Goal: Task Accomplishment & Management: Use online tool/utility

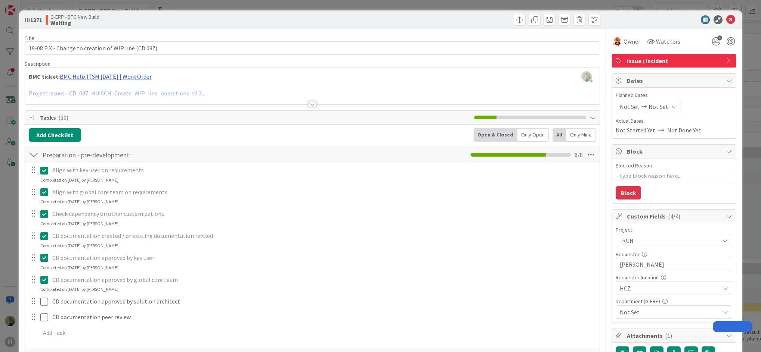
click at [10, 224] on div "ID 1371 G-ERP - BFG New Build Waiting Title 51 / 128 19-08 FIX - Change to crea…" at bounding box center [380, 176] width 761 height 352
click at [8, 225] on div "ID 1371 G-ERP - BFG New Build Waiting Title 51 / 128 19-08 FIX - Change to crea…" at bounding box center [380, 176] width 761 height 352
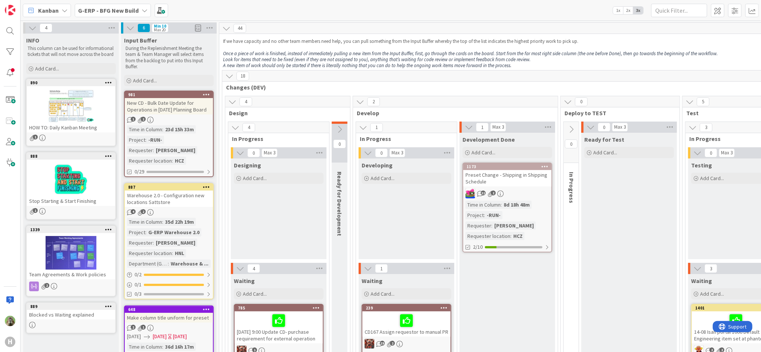
scroll to position [149, 0]
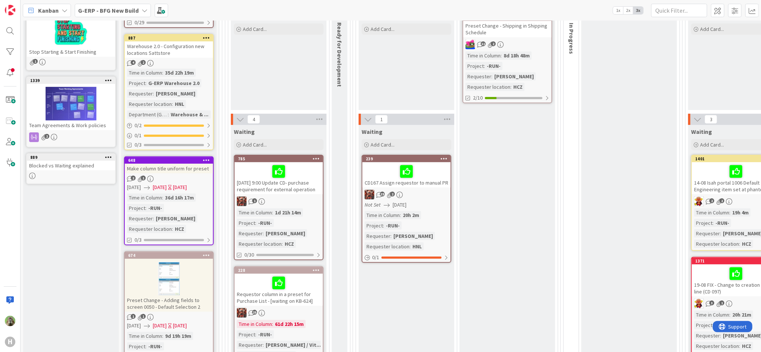
click at [96, 14] on span "G-ERP - BFG New Build" at bounding box center [108, 10] width 60 height 9
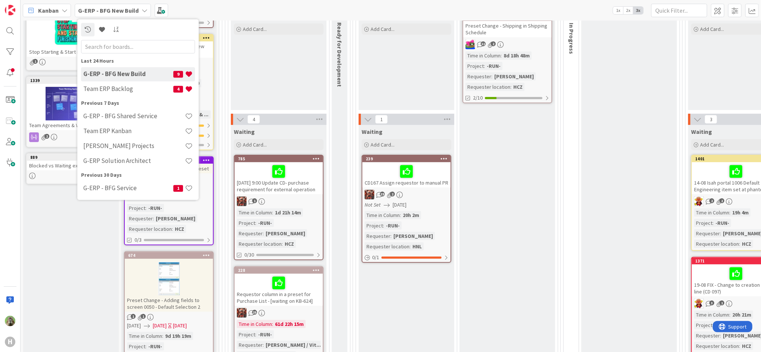
click at [269, 76] on div "Designing Add Card..." at bounding box center [279, 59] width 96 height 101
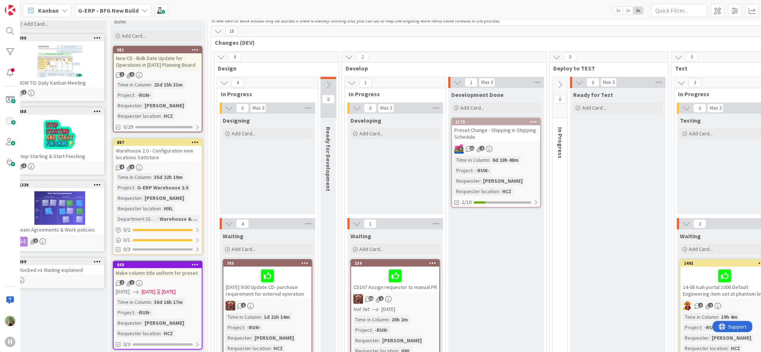
scroll to position [45, 0]
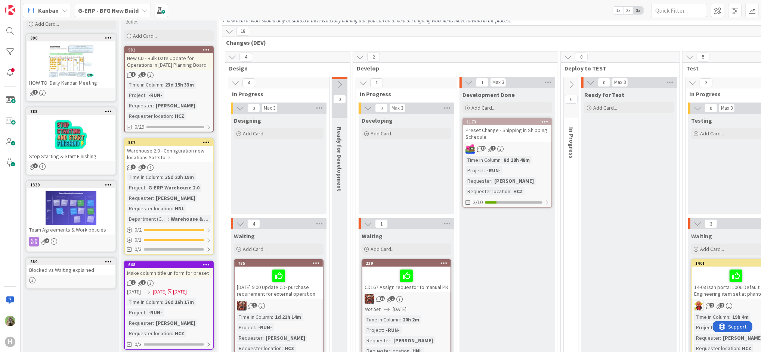
click at [128, 13] on b "G-ERP - BFG New Build" at bounding box center [108, 10] width 60 height 7
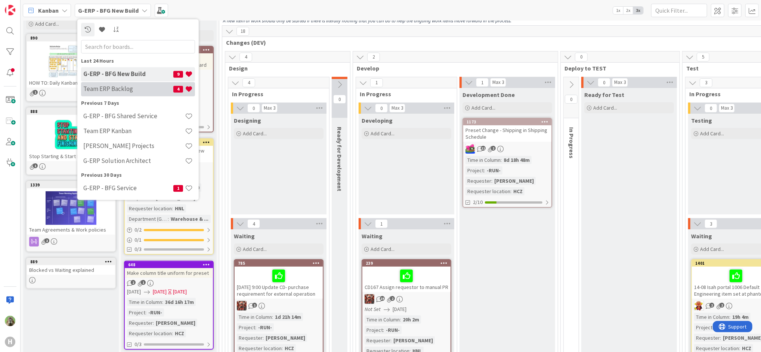
click at [116, 87] on h4 "Team ERP Backlog" at bounding box center [128, 89] width 90 height 7
type textarea "x"
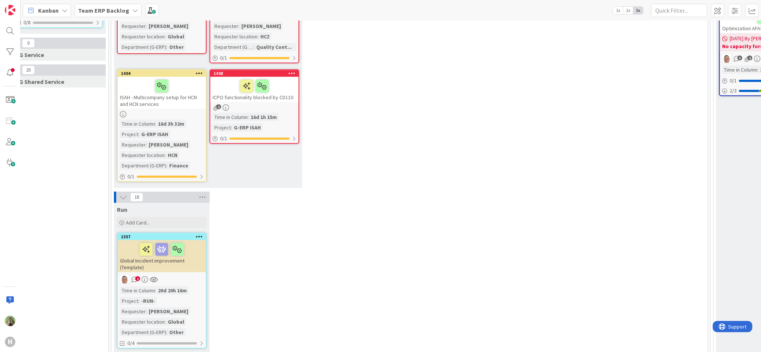
scroll to position [258, 34]
click at [123, 194] on icon at bounding box center [123, 196] width 8 height 8
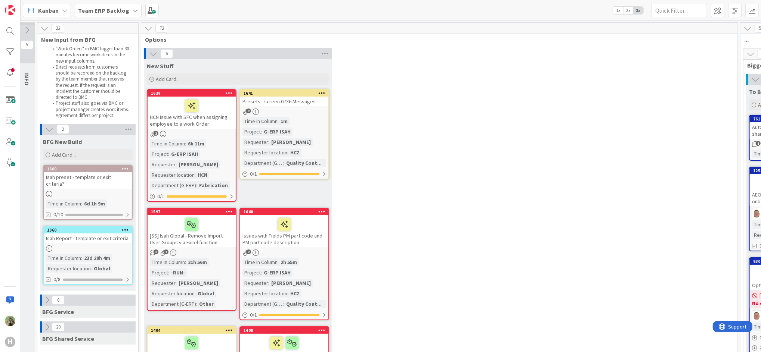
scroll to position [0, 0]
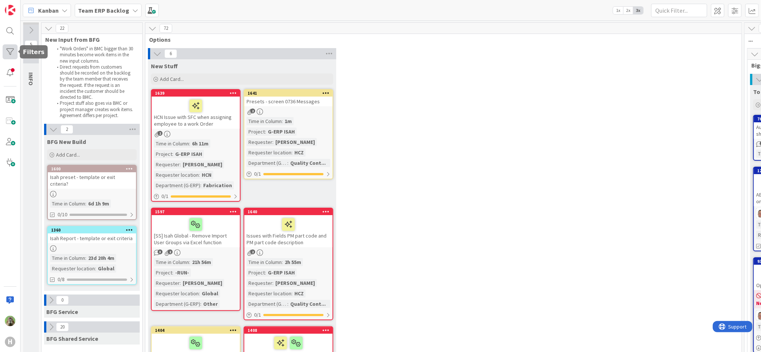
click at [15, 53] on div at bounding box center [10, 51] width 15 height 15
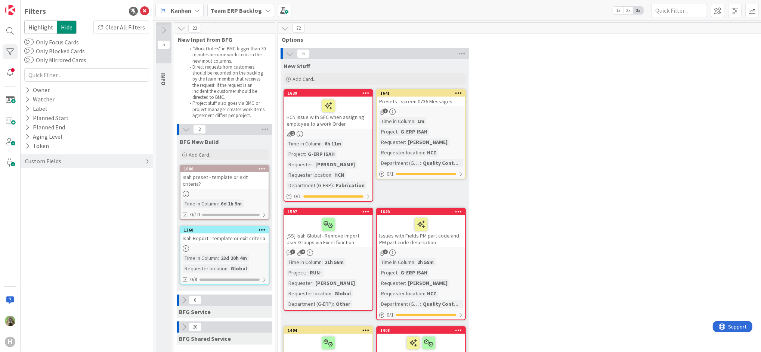
click at [56, 162] on div "Custom Fields" at bounding box center [43, 161] width 38 height 9
click at [56, 187] on button "Requester" at bounding box center [41, 185] width 35 height 9
click at [64, 195] on input "text" at bounding box center [86, 198] width 121 height 10
type input "tomas hermann"
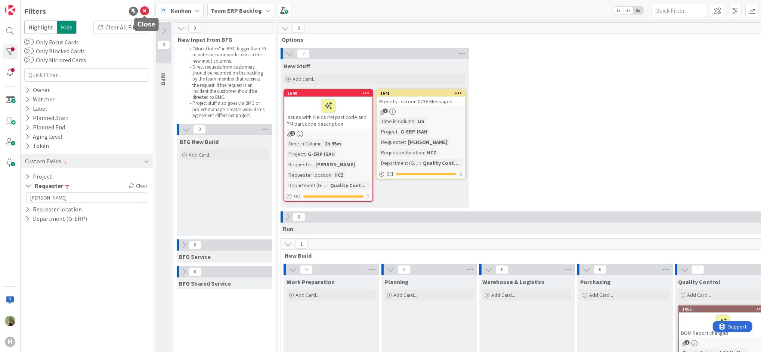
click at [146, 11] on icon at bounding box center [144, 11] width 9 height 9
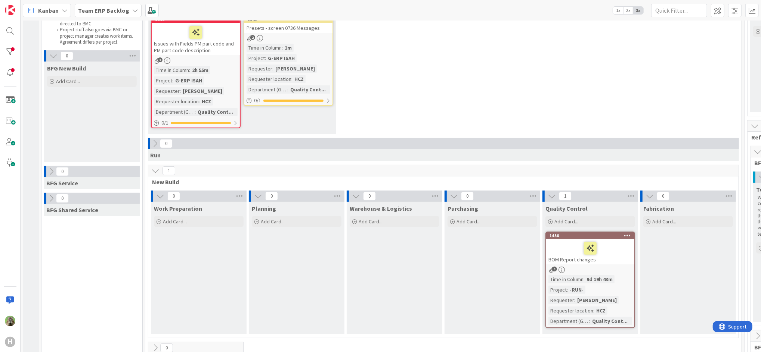
scroll to position [73, 0]
click at [580, 235] on div "1456" at bounding box center [591, 236] width 85 height 5
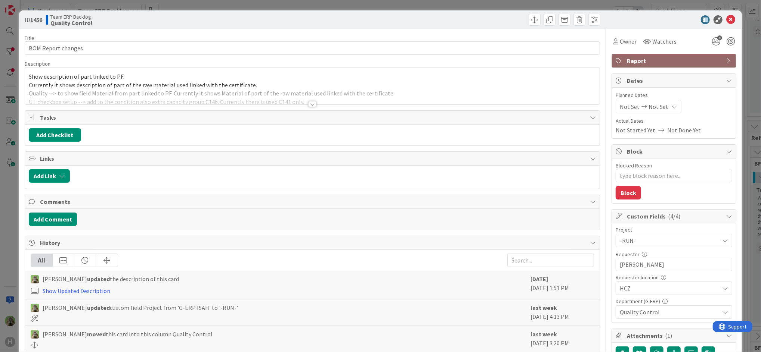
type textarea "x"
click at [308, 103] on div at bounding box center [312, 104] width 8 height 6
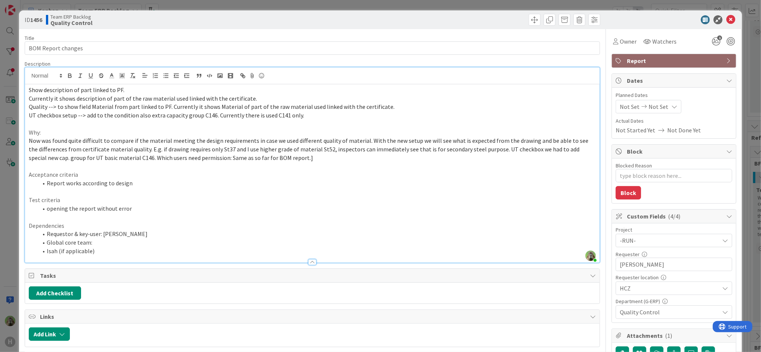
click at [9, 202] on div "ID 1456 Team ERP Backlog Quality Control Title 18 / 128 BOM Report changes Desc…" at bounding box center [380, 176] width 761 height 352
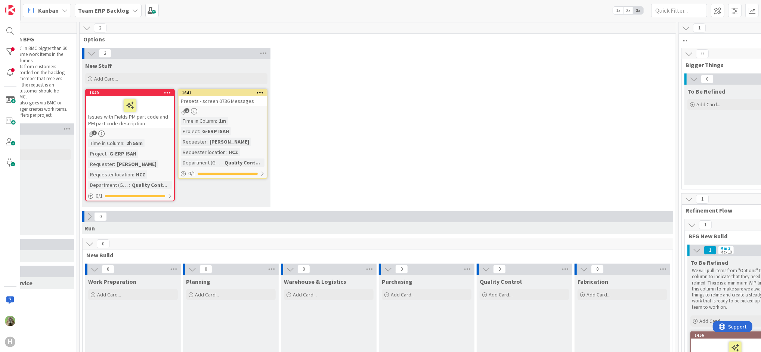
scroll to position [0, 66]
click at [103, 7] on b "Team ERP Backlog" at bounding box center [103, 10] width 51 height 7
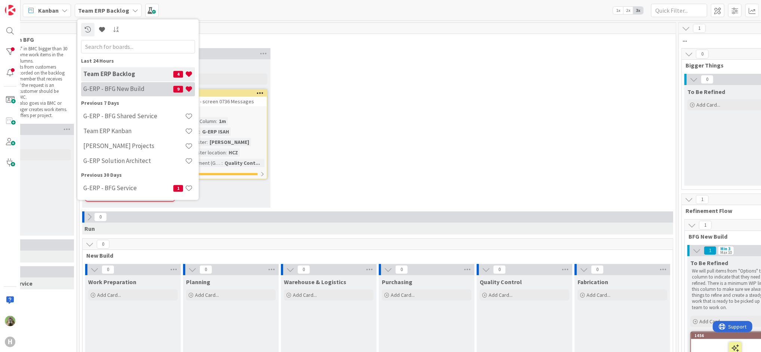
click at [120, 88] on h4 "G-ERP - BFG New Build" at bounding box center [128, 89] width 90 height 7
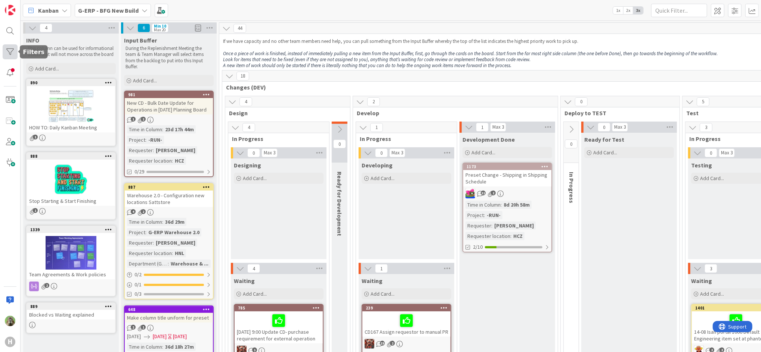
click at [11, 53] on div at bounding box center [10, 51] width 15 height 15
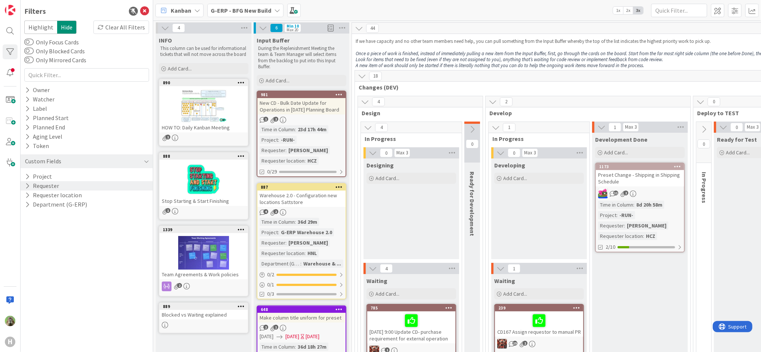
click at [70, 189] on div "Requester" at bounding box center [87, 185] width 132 height 9
click at [87, 198] on input "text" at bounding box center [86, 198] width 121 height 10
type input "tomas hermann"
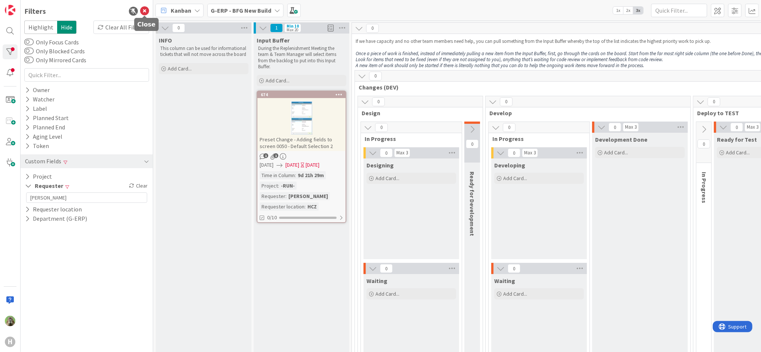
click at [144, 13] on icon at bounding box center [144, 11] width 9 height 9
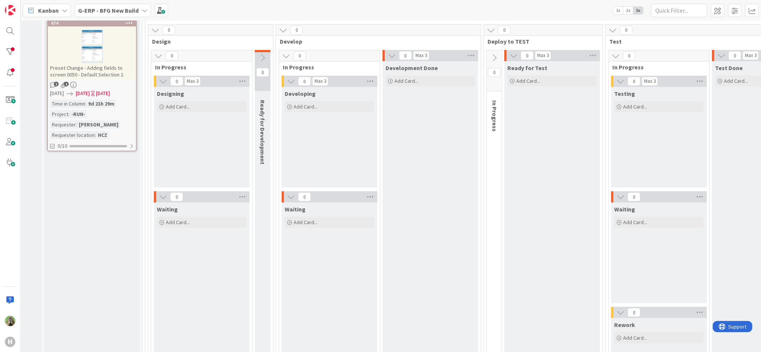
scroll to position [0, 77]
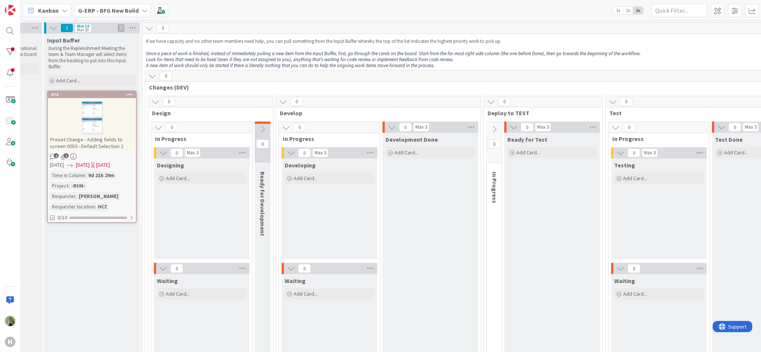
click at [93, 139] on div "Preset Change - Adding fields to screen 0050 - Default Selection 2" at bounding box center [92, 143] width 88 height 16
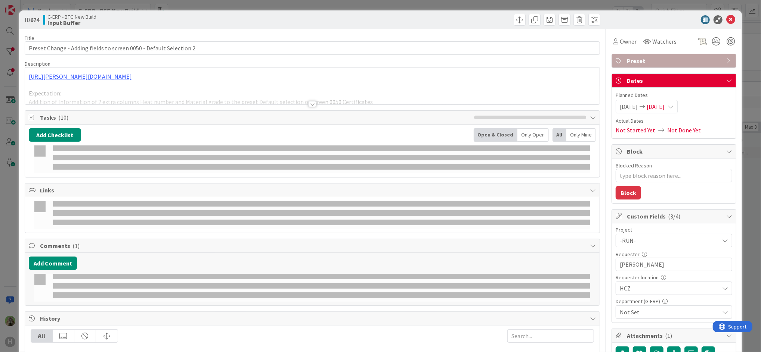
click at [309, 104] on div at bounding box center [312, 104] width 8 height 6
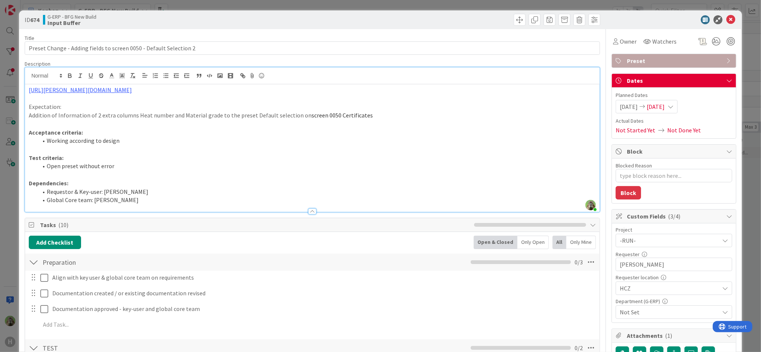
click at [666, 315] on span "Not Set" at bounding box center [668, 312] width 99 height 9
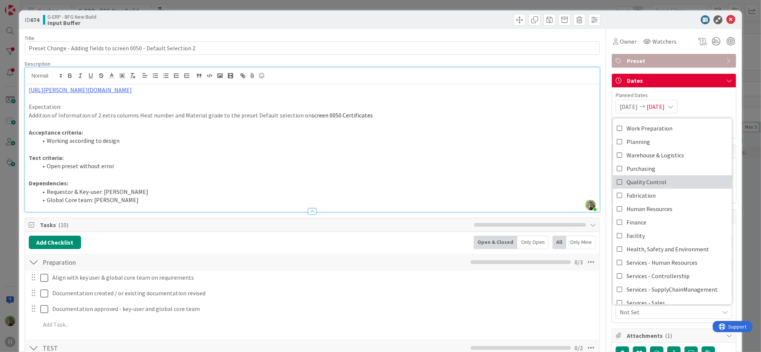
click at [656, 183] on span "Quality Control" at bounding box center [646, 182] width 40 height 11
click at [616, 182] on icon at bounding box center [619, 182] width 6 height 11
click at [500, 162] on li "Open preset without error" at bounding box center [317, 166] width 558 height 9
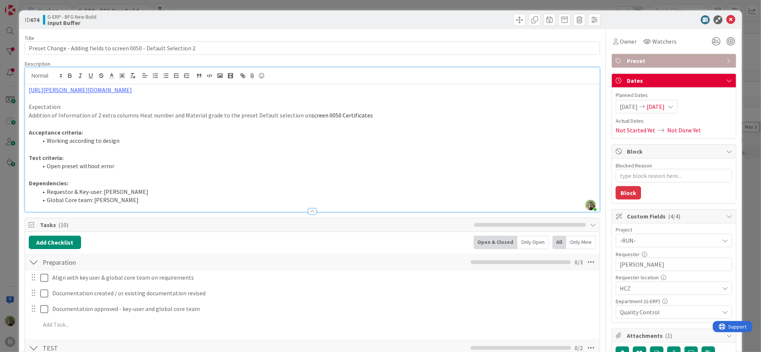
click at [8, 221] on div "ID 674 G-ERP - BFG New Build Input Buffer Title 66 / 128 Preset Change - Adding…" at bounding box center [380, 176] width 761 height 352
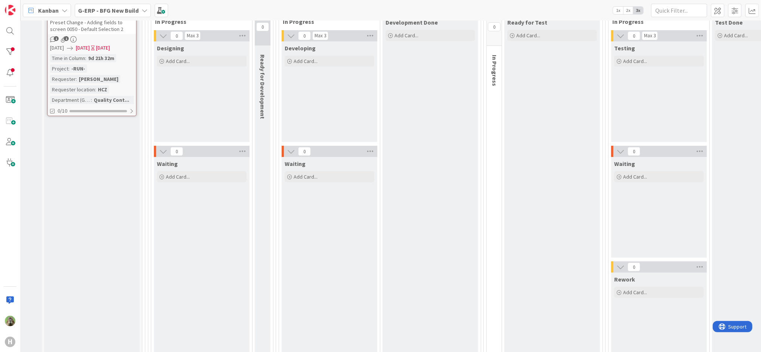
scroll to position [0, 77]
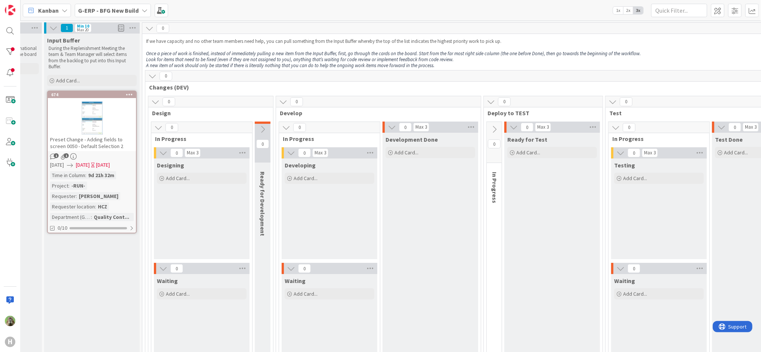
click at [125, 7] on b "G-ERP - BFG New Build" at bounding box center [108, 10] width 60 height 7
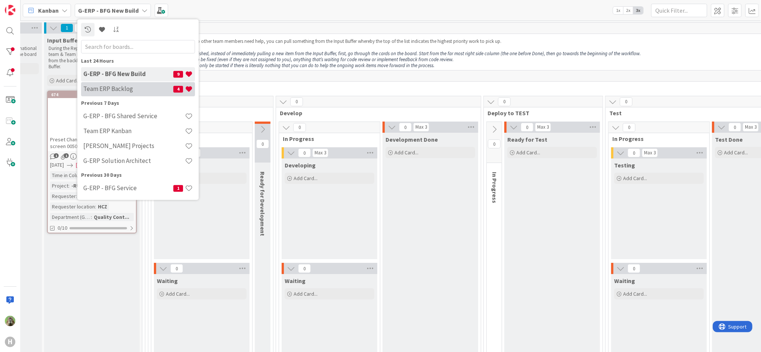
click at [121, 90] on h4 "Team ERP Backlog" at bounding box center [128, 89] width 90 height 7
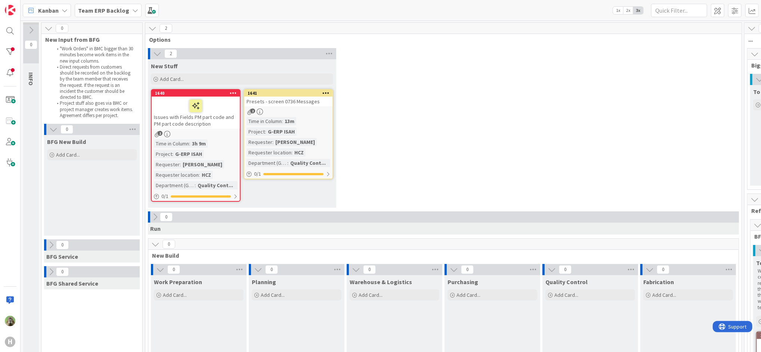
click at [117, 7] on b "Team ERP Backlog" at bounding box center [103, 10] width 51 height 7
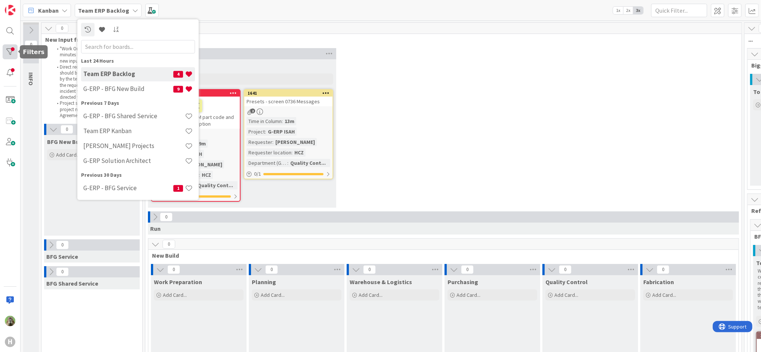
click at [11, 51] on div at bounding box center [10, 51] width 15 height 15
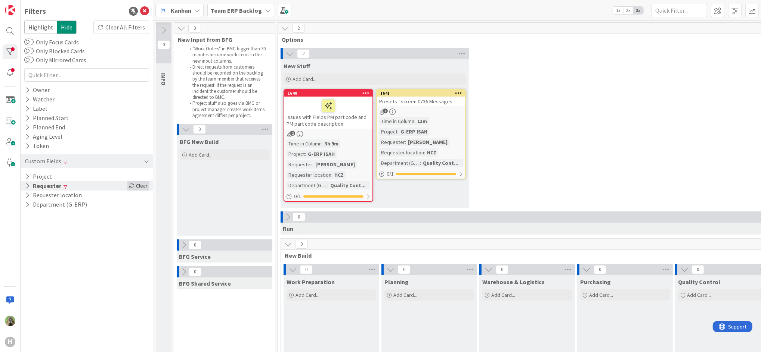
click at [145, 187] on div "Clear" at bounding box center [138, 185] width 22 height 9
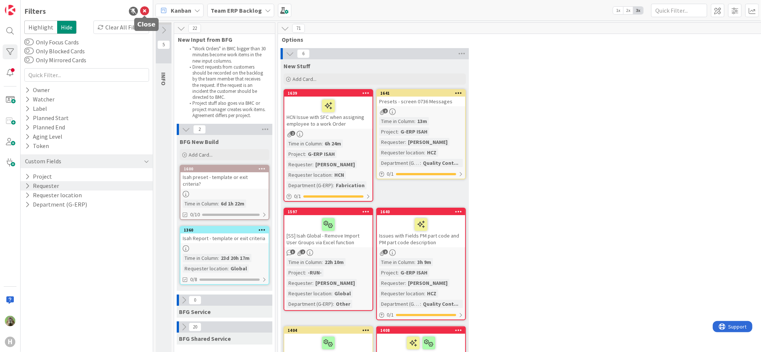
click at [144, 14] on icon at bounding box center [144, 11] width 9 height 9
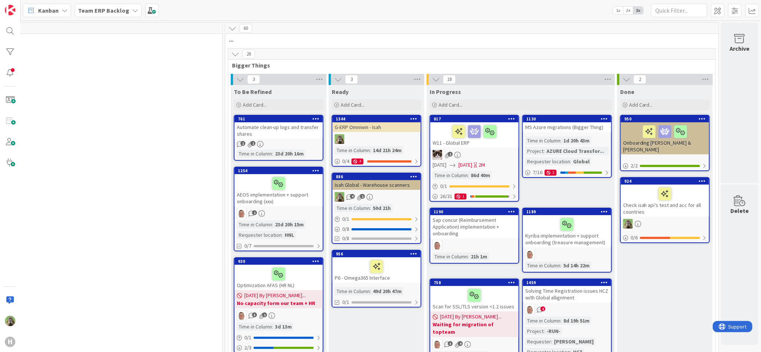
scroll to position [0, 526]
click at [231, 56] on icon at bounding box center [235, 54] width 8 height 8
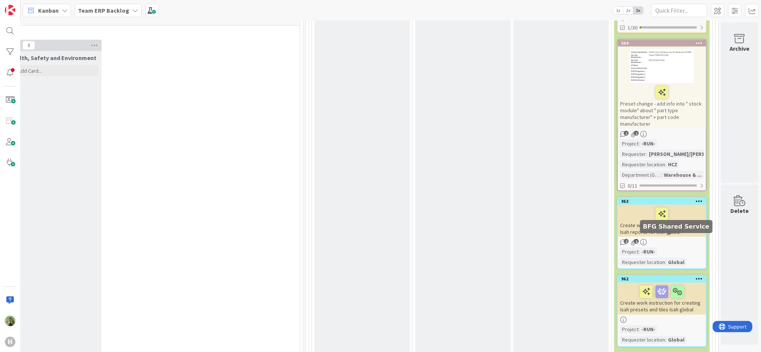
scroll to position [971, 446]
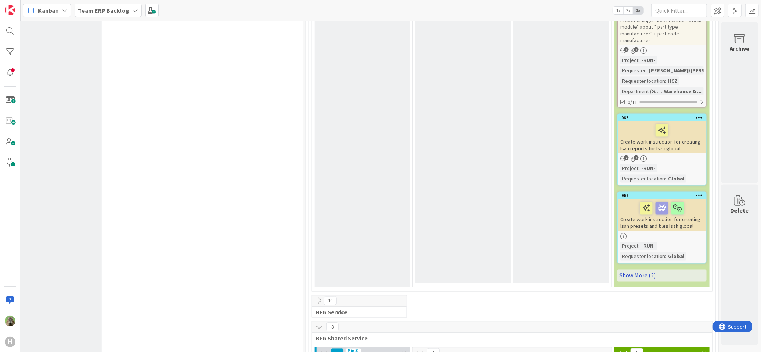
click at [637, 270] on link "Show More (2)" at bounding box center [662, 276] width 90 height 12
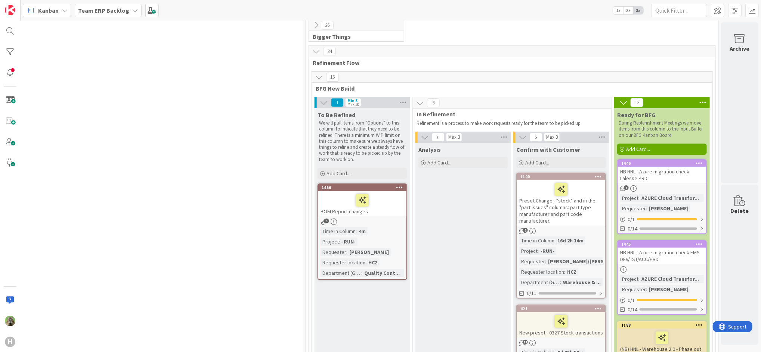
scroll to position [0, 446]
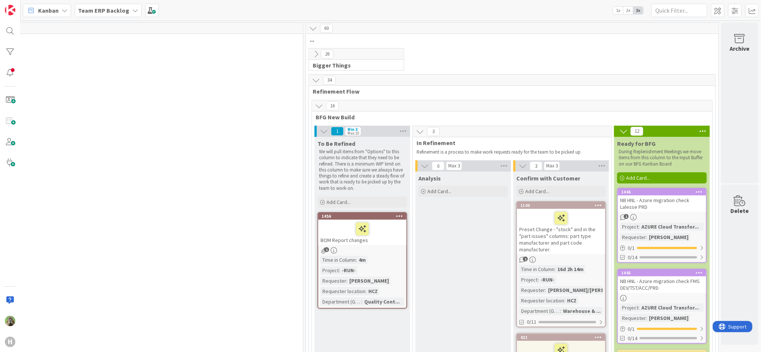
click at [120, 10] on b "Team ERP Backlog" at bounding box center [103, 10] width 51 height 7
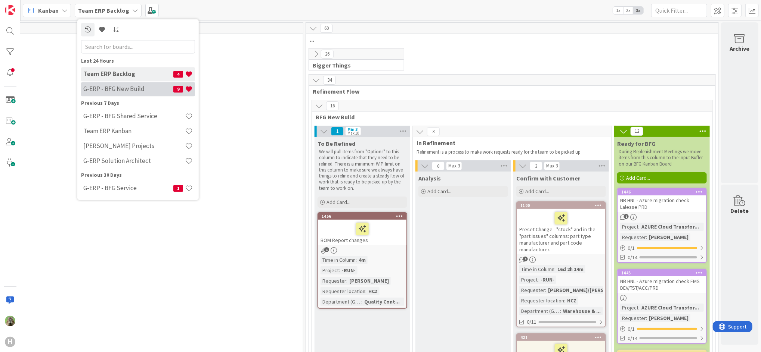
click at [131, 93] on div "G-ERP - BFG New Build 9" at bounding box center [138, 89] width 114 height 14
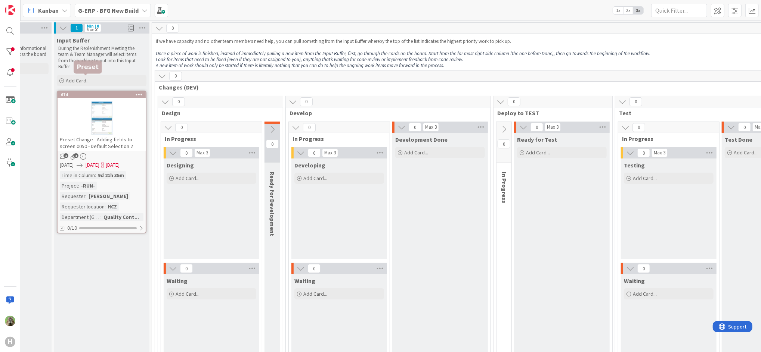
scroll to position [19, 90]
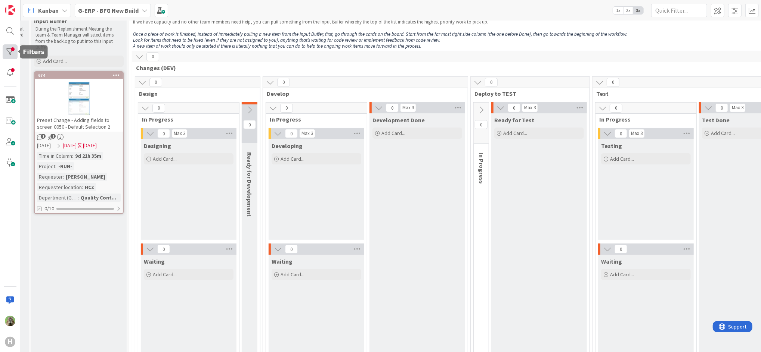
click at [13, 56] on div at bounding box center [10, 51] width 15 height 15
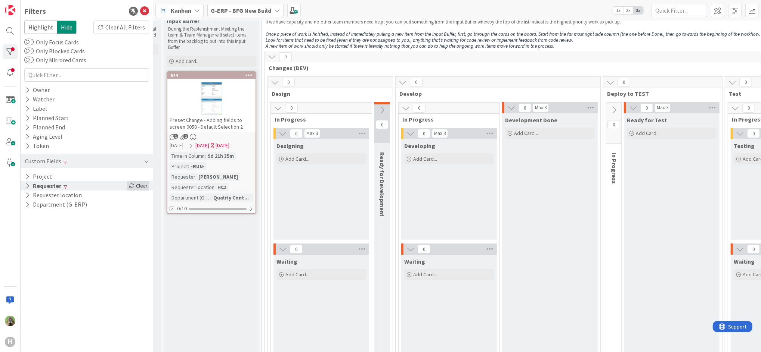
click at [144, 184] on div "Clear" at bounding box center [138, 185] width 22 height 9
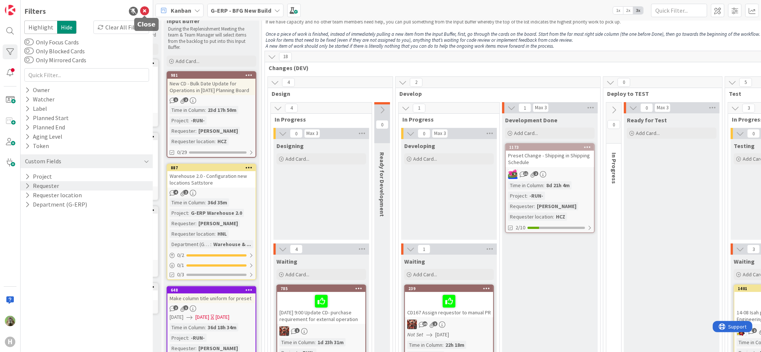
click at [145, 10] on icon at bounding box center [144, 11] width 9 height 9
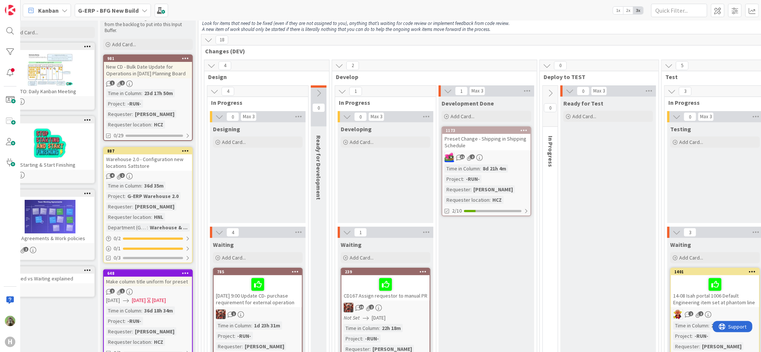
scroll to position [36, 0]
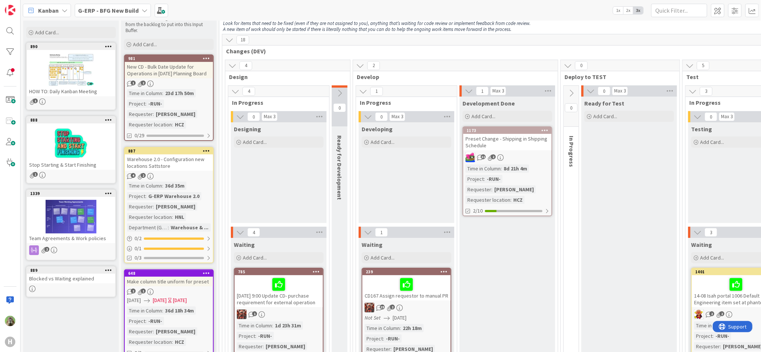
click at [118, 7] on b "G-ERP - BFG New Build" at bounding box center [108, 10] width 60 height 7
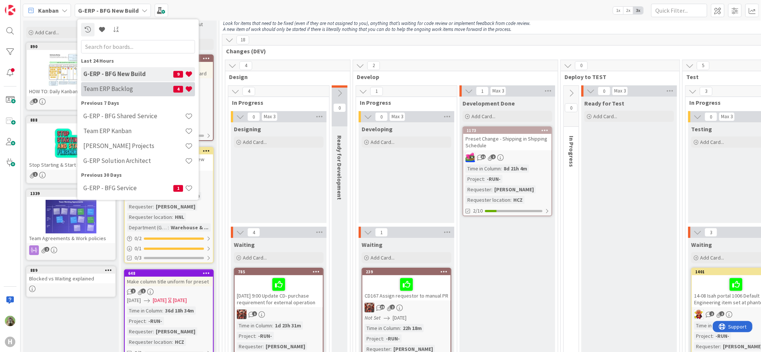
click at [121, 86] on h4 "Team ERP Backlog" at bounding box center [128, 89] width 90 height 7
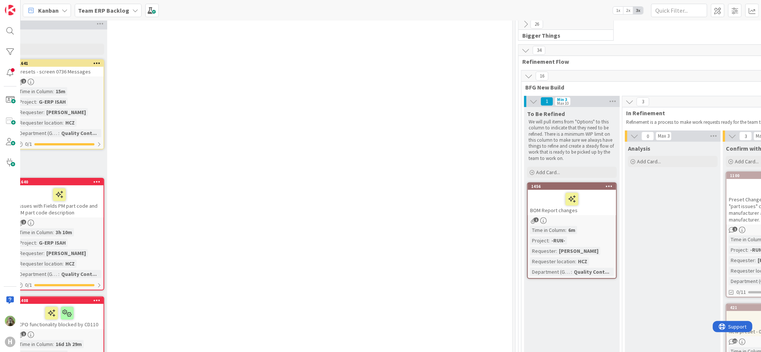
scroll to position [30, 233]
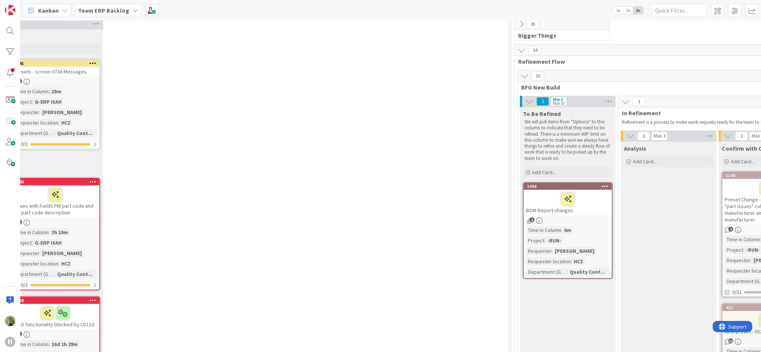
click at [546, 211] on div "BOM Report changes" at bounding box center [567, 202] width 88 height 25
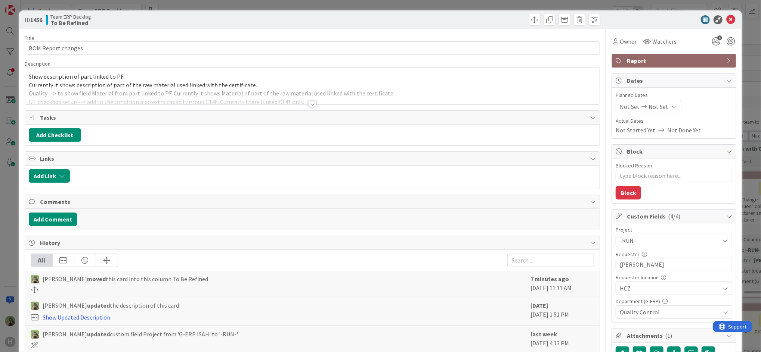
type textarea "x"
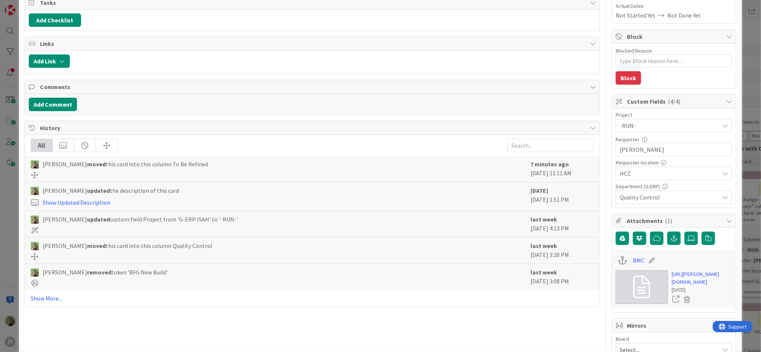
scroll to position [115, 0]
click at [50, 301] on link "Show More..." at bounding box center [312, 298] width 563 height 9
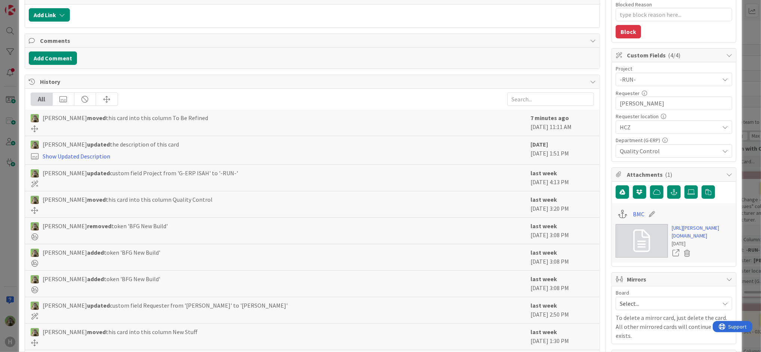
scroll to position [162, 0]
click at [685, 240] on link "https://huisman-smartit.onbmc.com/smartit/app/#/workorder/AGGF4KX6HRENQATA16IBT…" at bounding box center [701, 232] width 60 height 16
click at [14, 183] on div "ID 1456 Team ERP Backlog To Be Refined Title 18 / 128 BOM Report changes Descri…" at bounding box center [380, 176] width 761 height 352
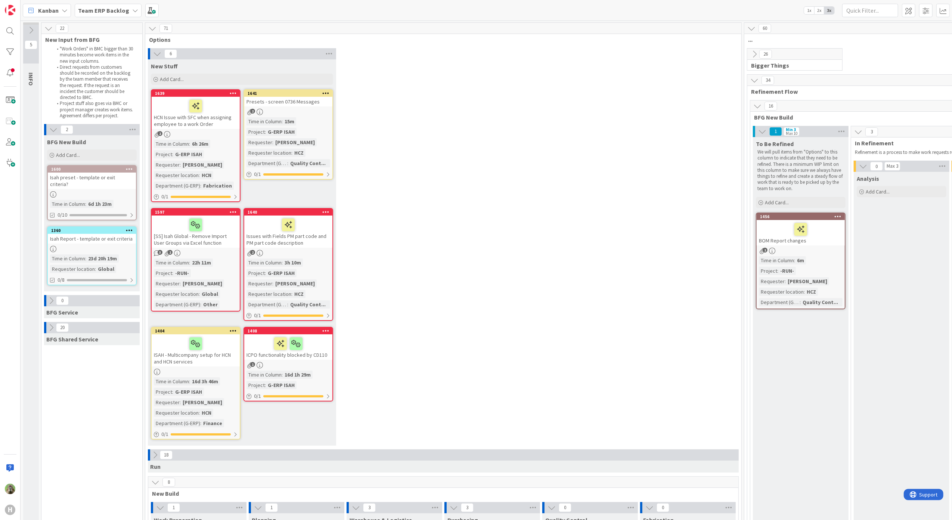
click at [442, 147] on div "6 New Stuff Add Card... 1641 Presets - screen 0736 Messages 2 Time in Column : …" at bounding box center [443, 248] width 593 height 401
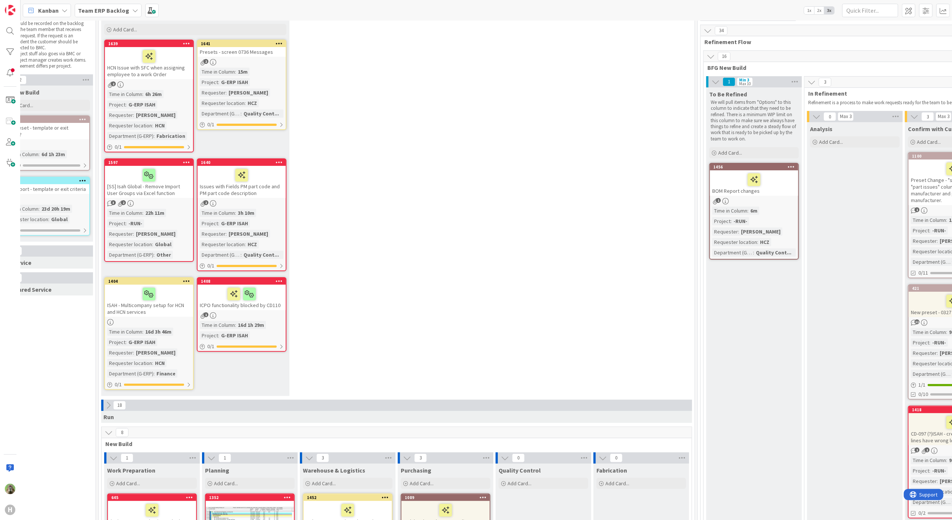
scroll to position [50, 256]
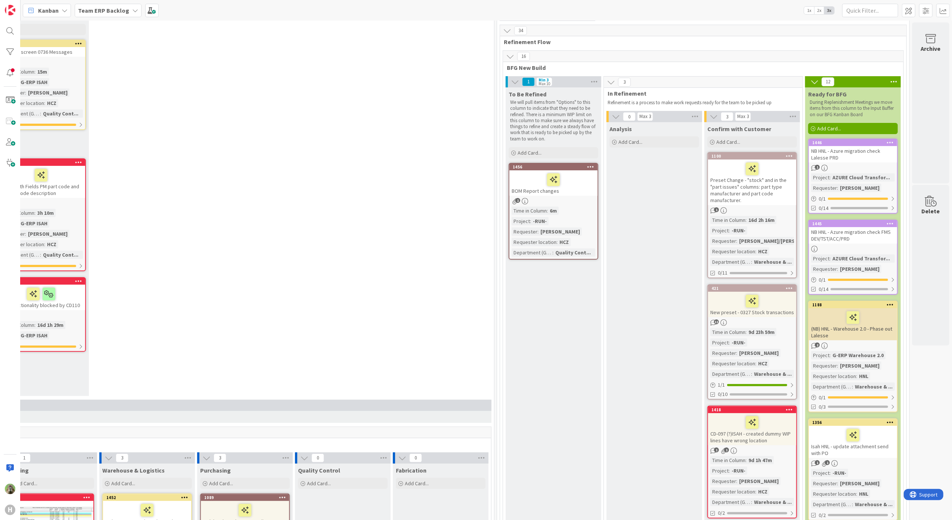
click at [407, 246] on div "6 New Stuff Add Card... 1641 Presets - screen 0736 Messages 2 Time in Column : …" at bounding box center [196, 199] width 593 height 401
click at [394, 156] on div "6 New Stuff Add Card... 1641 Presets - screen 0736 Messages 2 Time in Column : …" at bounding box center [196, 199] width 593 height 401
click at [276, 235] on div "6 New Stuff Add Card... 1641 Presets - screen 0736 Messages 2 Time in Column : …" at bounding box center [196, 199] width 593 height 401
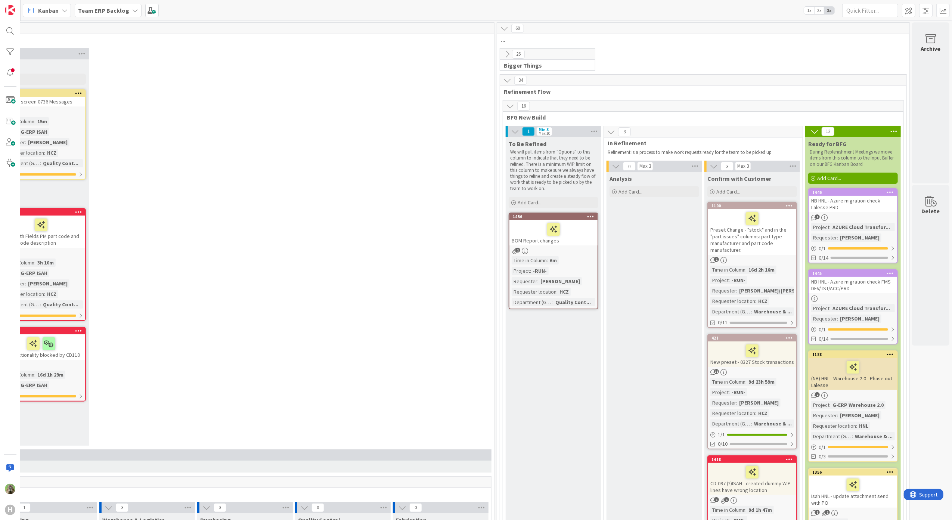
drag, startPoint x: 380, startPoint y: 172, endPoint x: 412, endPoint y: 356, distance: 187.2
click at [380, 172] on div "6 New Stuff Add Card... 1641 Presets - screen 0736 Messages 2 Time in Column : …" at bounding box center [196, 248] width 593 height 401
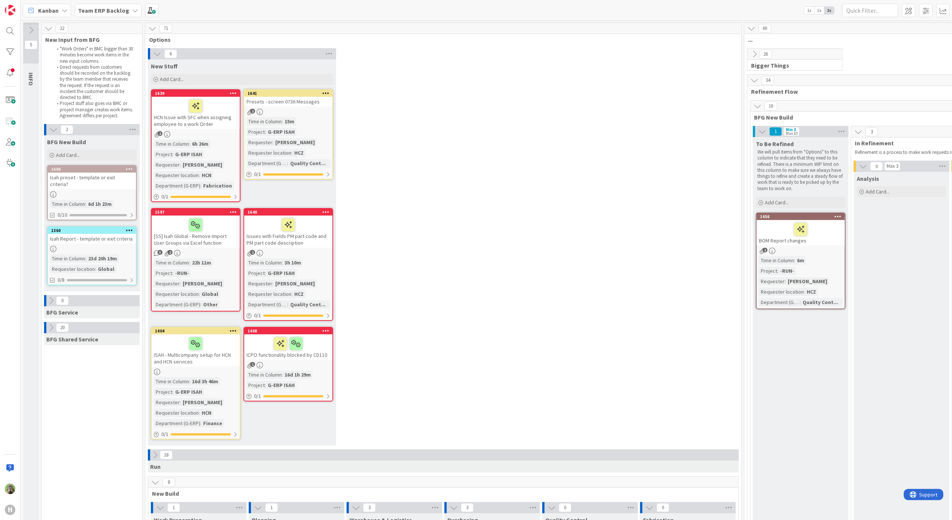
click at [137, 15] on div "Team ERP Backlog" at bounding box center [108, 10] width 67 height 13
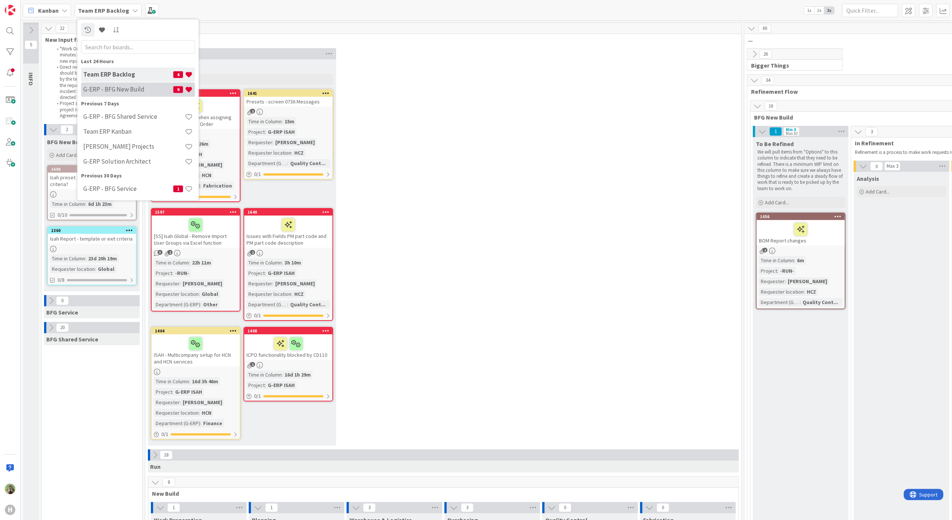
click at [146, 88] on h4 "G-ERP - BFG New Build" at bounding box center [128, 89] width 90 height 7
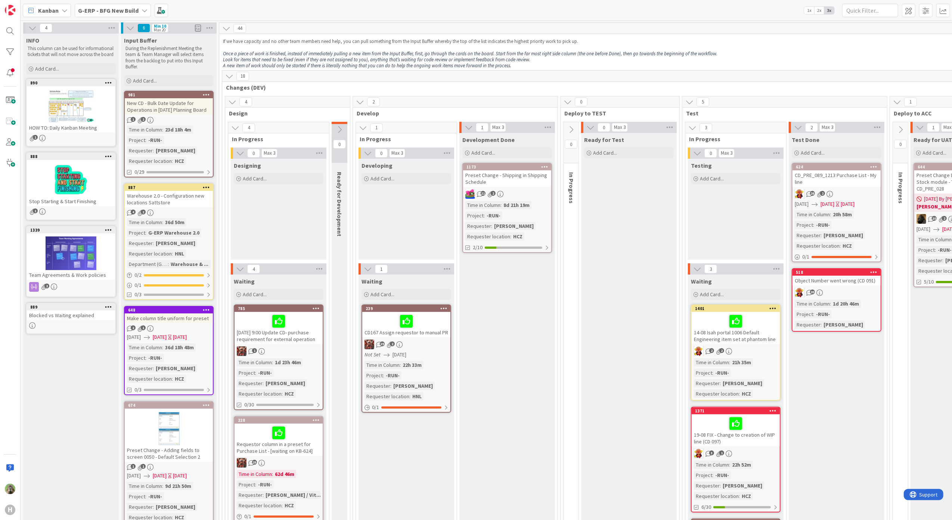
click at [586, 352] on div "Ready for Test Add Card..." at bounding box center [629, 452] width 96 height 638
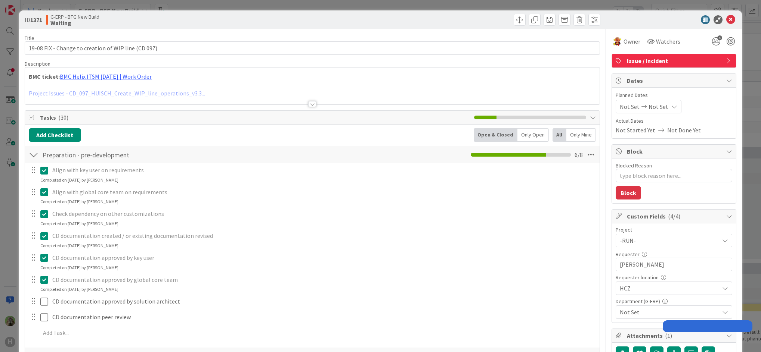
type textarea "x"
